Goal: Task Accomplishment & Management: Manage account settings

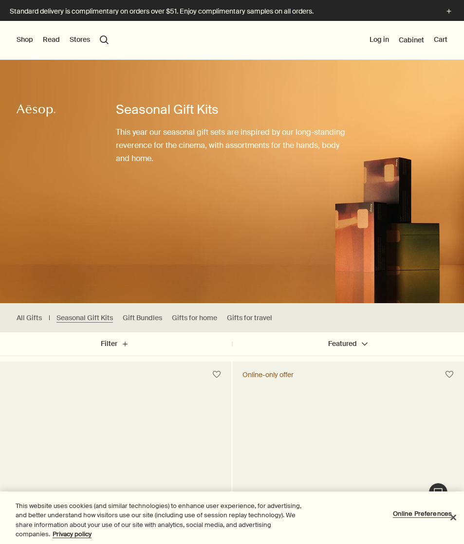
click at [375, 40] on button "Log in" at bounding box center [378, 40] width 19 height 10
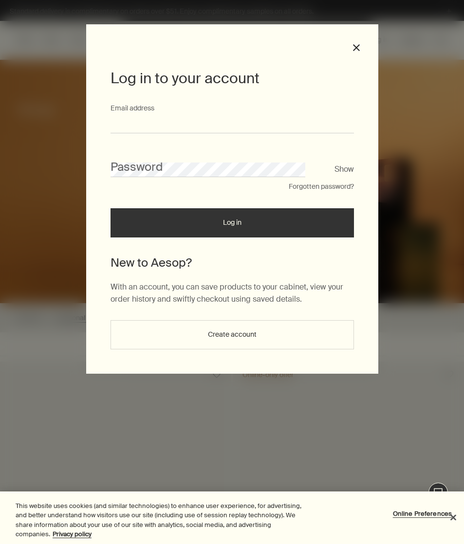
click at [313, 124] on input "Email address" at bounding box center [232, 124] width 243 height 18
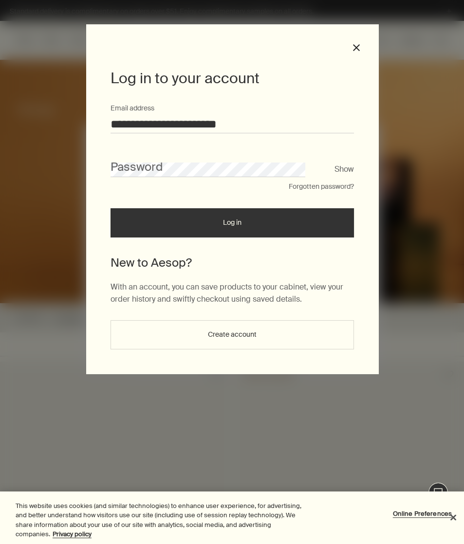
type input "**********"
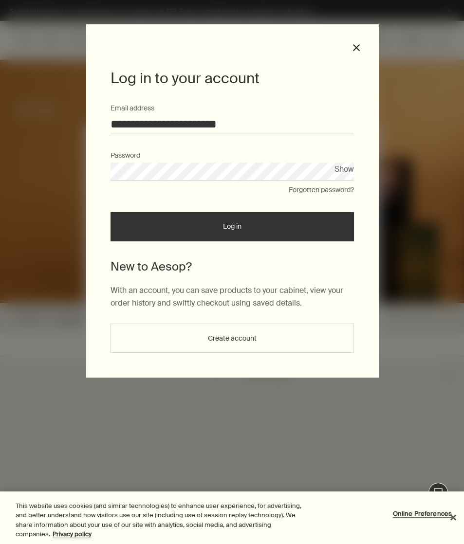
click at [329, 223] on button "Log in" at bounding box center [232, 226] width 243 height 29
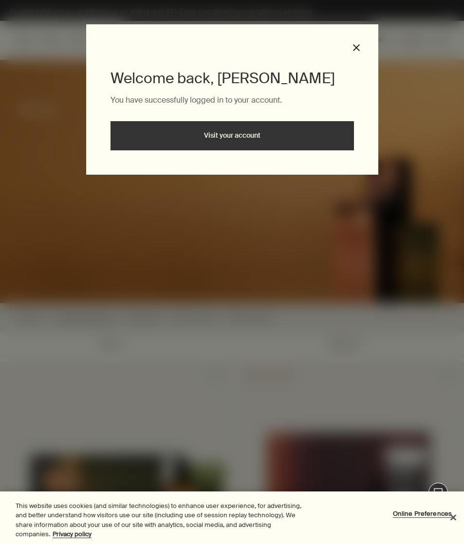
click at [304, 143] on link "Visit your account" at bounding box center [232, 135] width 243 height 29
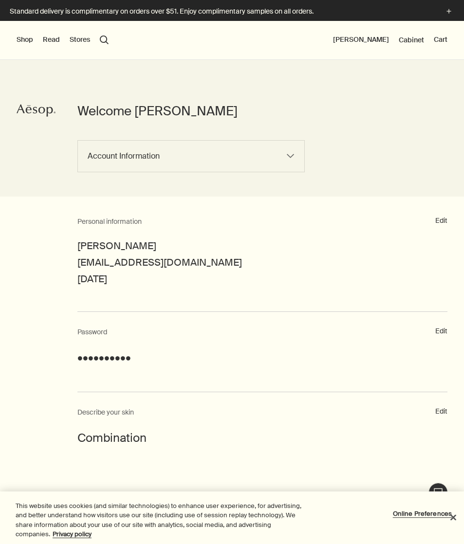
click at [29, 39] on button "Shop" at bounding box center [25, 40] width 17 height 10
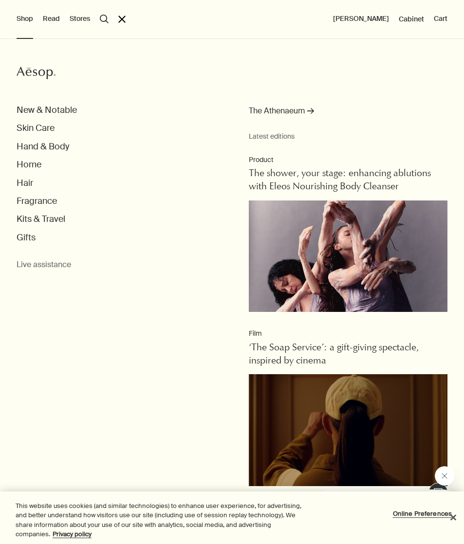
click at [23, 146] on button "Hand & Body" at bounding box center [43, 146] width 53 height 11
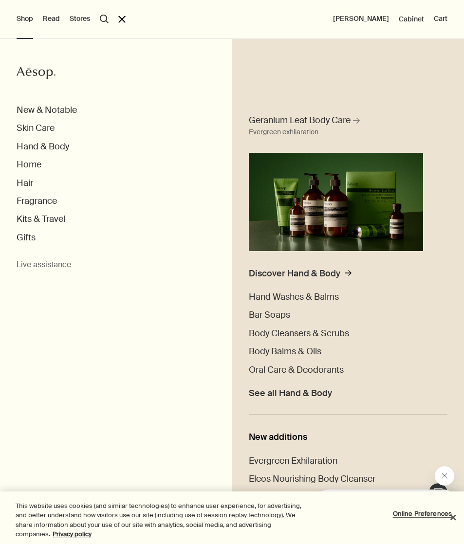
click at [339, 369] on span "Oral Care & Deodorants" at bounding box center [296, 370] width 95 height 12
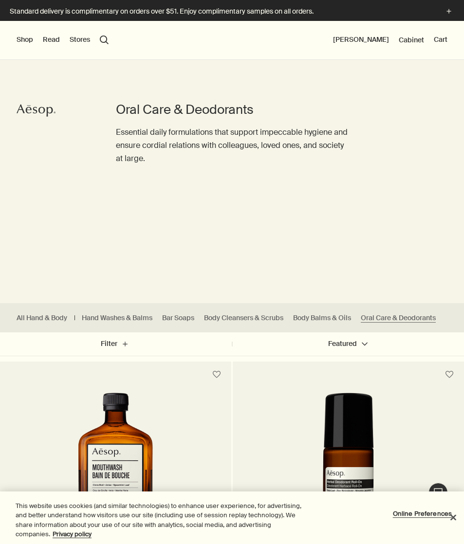
click at [33, 37] on button "Shop" at bounding box center [25, 40] width 17 height 10
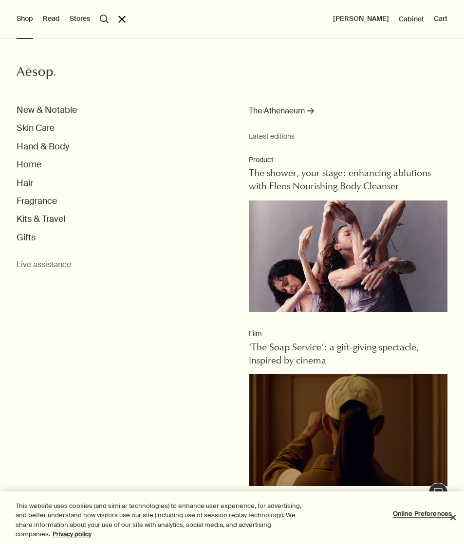
click at [25, 149] on button "Hand & Body" at bounding box center [43, 146] width 53 height 11
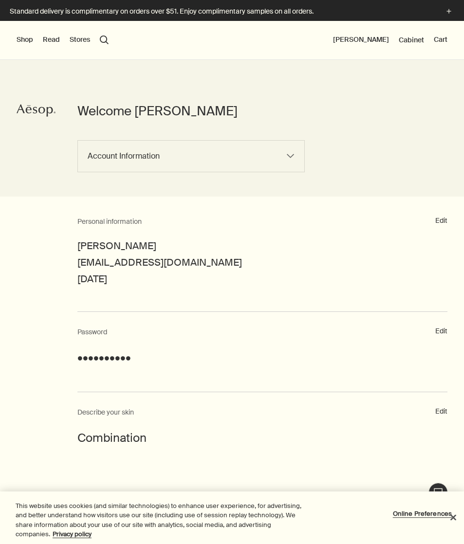
click at [29, 41] on button "Shop" at bounding box center [25, 40] width 17 height 10
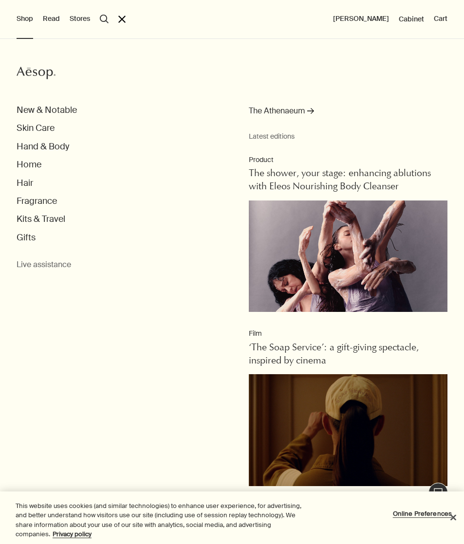
click at [34, 148] on button "Hand & Body" at bounding box center [43, 146] width 53 height 11
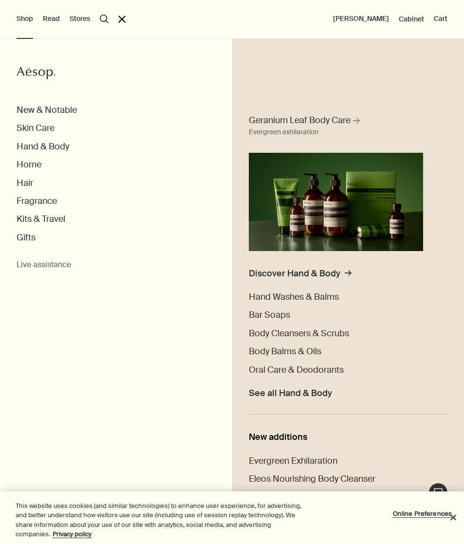
click at [324, 296] on span "Hand Washes & Balms" at bounding box center [294, 297] width 90 height 12
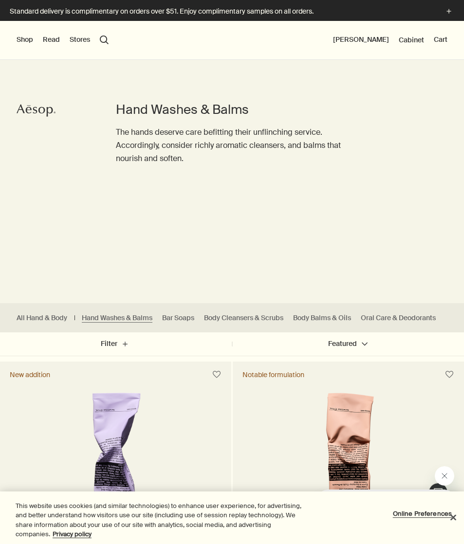
click at [52, 321] on link "All Hand & Body" at bounding box center [42, 318] width 51 height 9
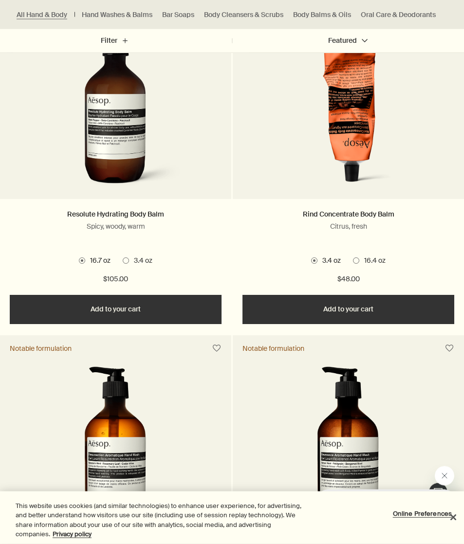
scroll to position [1398, 0]
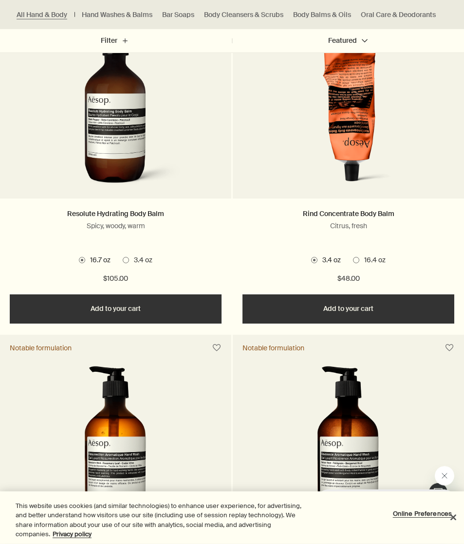
click at [122, 257] on div "Resolute Hydrating Body Balm Spicy, woody, warm 2 Sizes / From $48.00 16.7 oz 3…" at bounding box center [115, 247] width 231 height 96
click at [124, 259] on label "3.4 oz" at bounding box center [138, 261] width 30 height 10
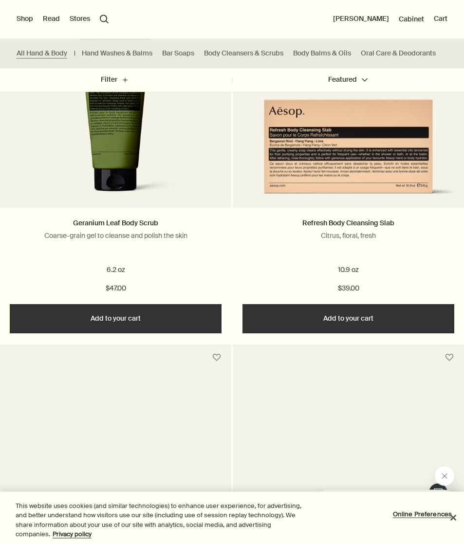
scroll to position [4815, 0]
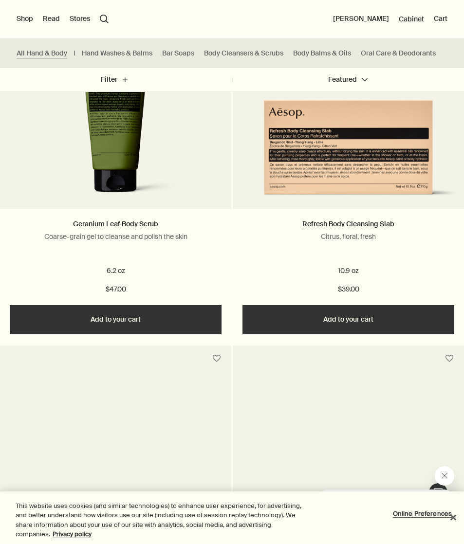
click at [21, 16] on button "Shop" at bounding box center [25, 19] width 17 height 10
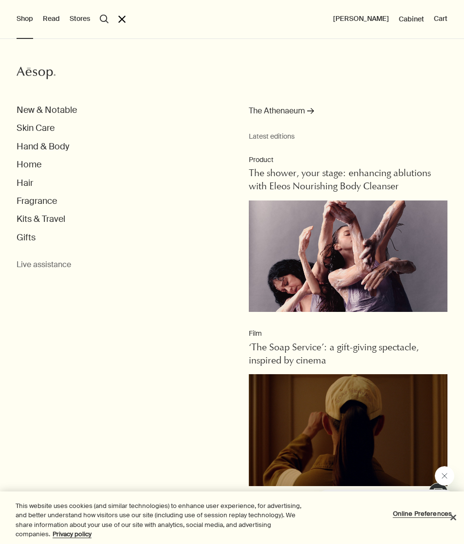
click at [23, 234] on button "Gifts" at bounding box center [26, 237] width 19 height 11
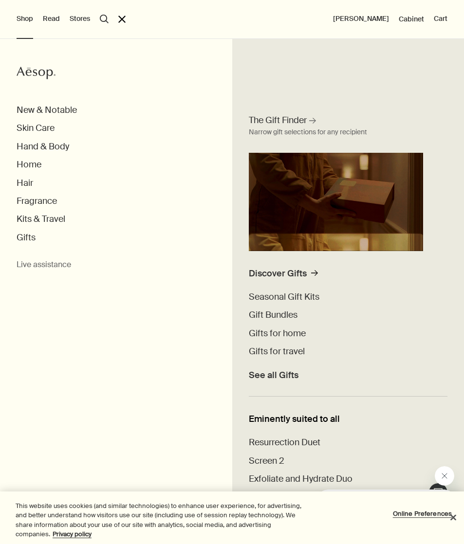
click at [256, 379] on span "See all Gifts" at bounding box center [274, 375] width 50 height 11
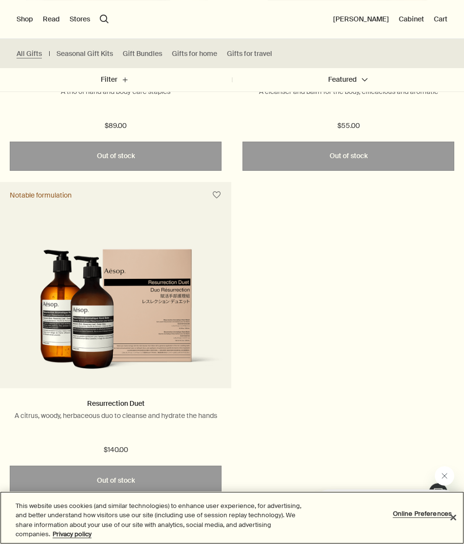
scroll to position [4598, 0]
